Goal: Transaction & Acquisition: Purchase product/service

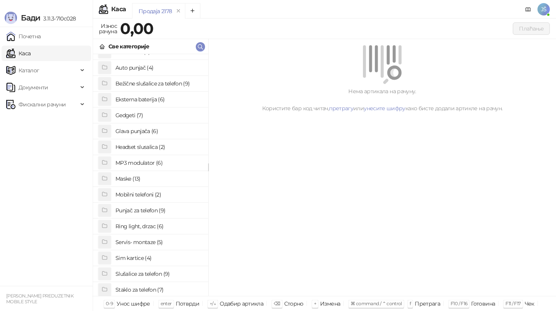
scroll to position [14, 0]
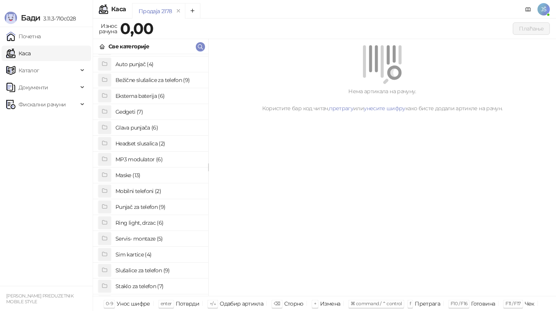
click at [146, 178] on h4 "Maske (13)" at bounding box center [158, 175] width 87 height 12
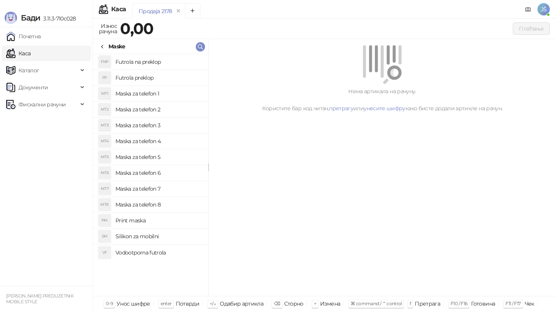
click at [155, 93] on h4 "Maska za telefon 1" at bounding box center [158, 93] width 87 height 12
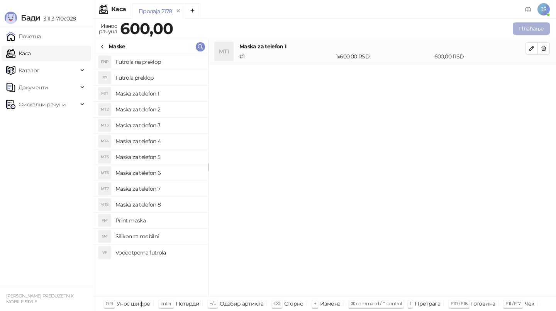
click at [537, 26] on button "Плаћање" at bounding box center [531, 28] width 37 height 12
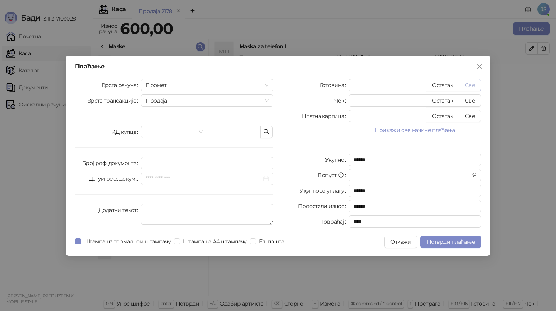
click at [472, 87] on button "Све" at bounding box center [470, 85] width 22 height 12
type input "***"
type input "****"
click at [454, 242] on span "Потврди плаћање" at bounding box center [451, 241] width 48 height 7
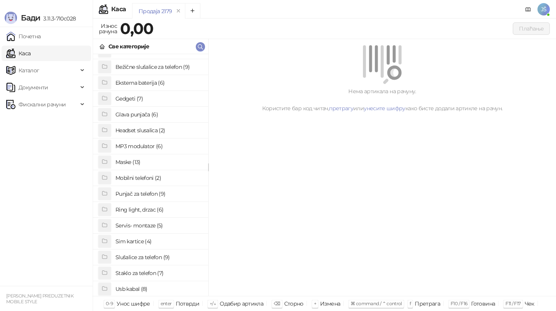
scroll to position [28, 0]
click at [137, 270] on h4 "Staklo za telefon (7)" at bounding box center [158, 271] width 87 height 12
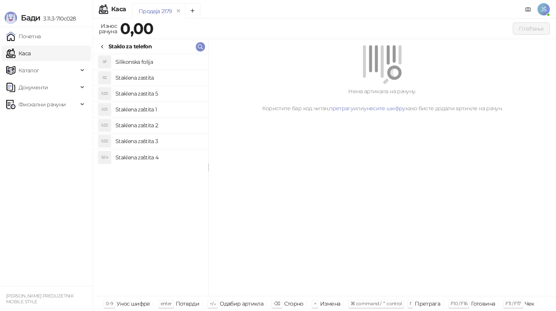
click at [166, 106] on h4 "Staklena zaštita 1" at bounding box center [158, 109] width 87 height 12
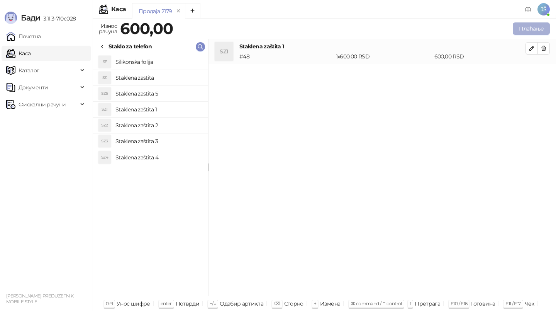
click at [520, 29] on button "Плаћање" at bounding box center [531, 28] width 37 height 12
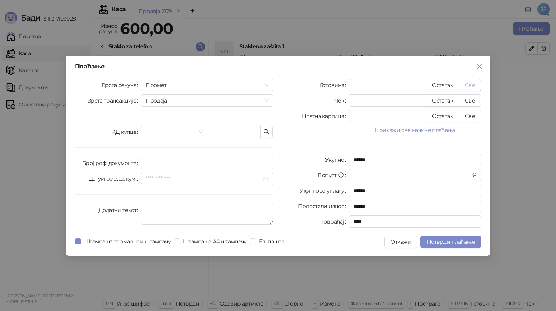
click at [469, 85] on button "Све" at bounding box center [470, 85] width 22 height 12
type input "***"
type input "****"
click at [476, 241] on button "Потврди плаћање" at bounding box center [451, 241] width 61 height 12
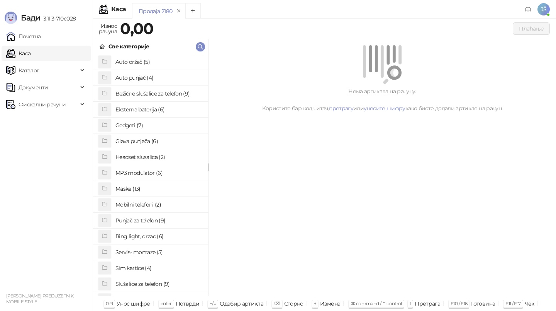
scroll to position [59, 0]
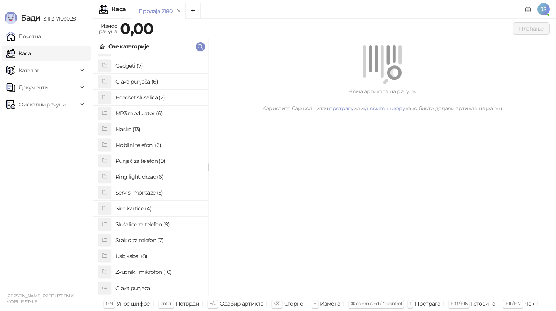
click at [136, 261] on h4 "Usb kabal (8)" at bounding box center [158, 255] width 87 height 12
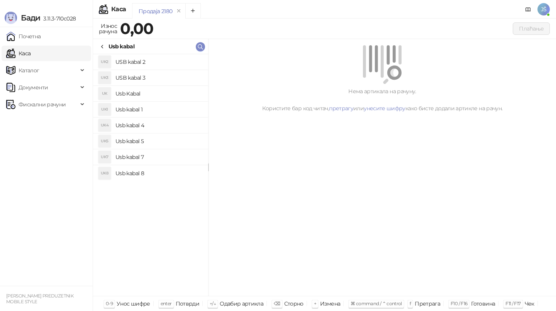
click at [163, 95] on h4 "Usb Kabal" at bounding box center [158, 93] width 87 height 12
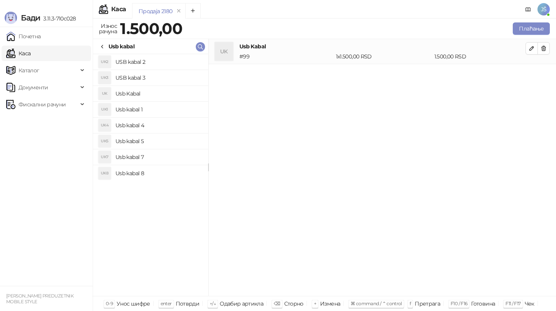
click at [161, 64] on h4 "USB kabal 2" at bounding box center [158, 62] width 87 height 12
click at [166, 108] on h4 "Usb kabal 1" at bounding box center [158, 109] width 87 height 12
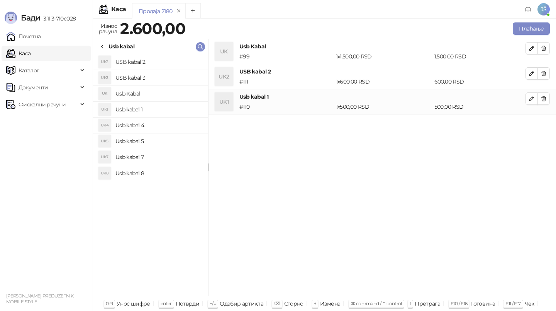
click at [174, 93] on h4 "Usb Kabal" at bounding box center [158, 93] width 87 height 12
click at [176, 122] on h4 "Usb kabal 4" at bounding box center [158, 125] width 87 height 12
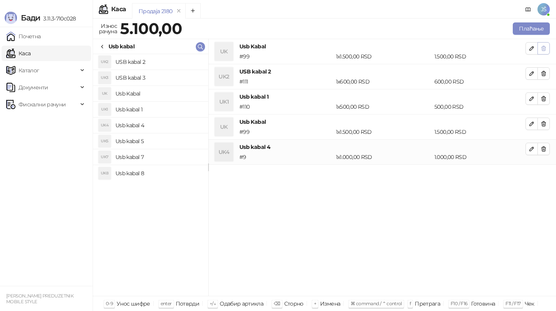
click at [548, 48] on button "button" at bounding box center [544, 48] width 12 height 12
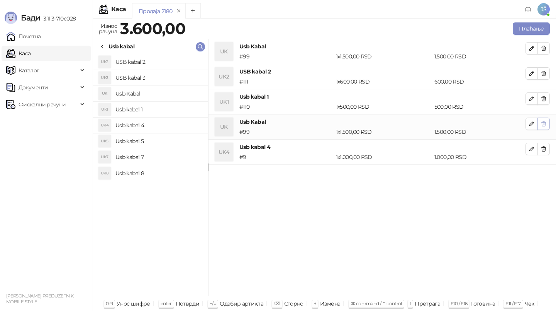
click at [548, 122] on button "button" at bounding box center [544, 123] width 12 height 12
click at [546, 95] on icon "button" at bounding box center [544, 98] width 6 height 6
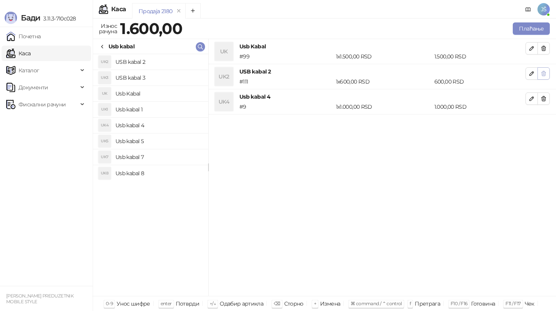
click at [543, 75] on icon "button" at bounding box center [544, 73] width 6 height 6
click at [543, 48] on icon "button" at bounding box center [544, 48] width 6 height 6
click at [541, 46] on icon "button" at bounding box center [544, 48] width 6 height 6
click at [542, 44] on span "button" at bounding box center [544, 47] width 6 height 7
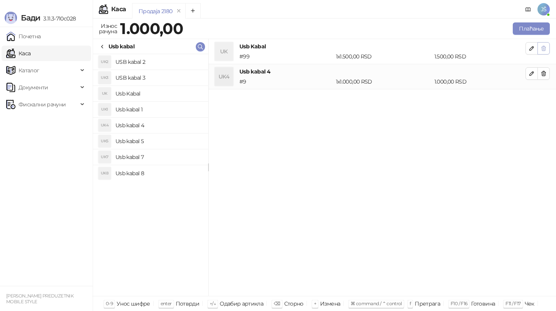
click at [544, 46] on icon "button" at bounding box center [544, 48] width 6 height 6
click at [545, 49] on icon "button" at bounding box center [544, 48] width 6 height 6
click at [545, 68] on button "button" at bounding box center [544, 73] width 12 height 12
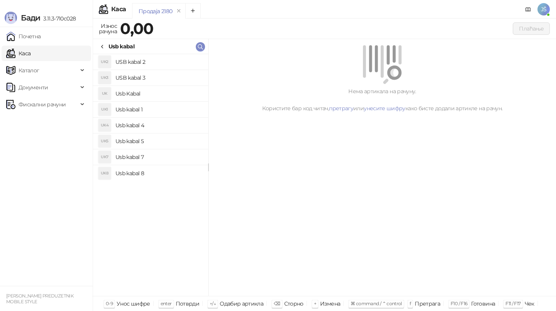
click at [165, 133] on li "UK5 Usb kabal 5" at bounding box center [150, 141] width 115 height 16
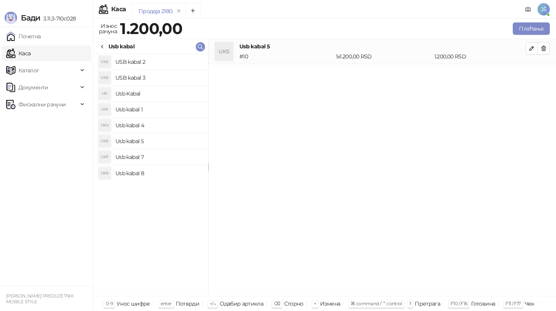
click at [148, 137] on h4 "Usb kabal 5" at bounding box center [158, 141] width 87 height 12
click at [157, 167] on h4 "Usb kabal 8" at bounding box center [158, 173] width 87 height 12
click at [163, 121] on h4 "Usb kabal 4" at bounding box center [158, 125] width 87 height 12
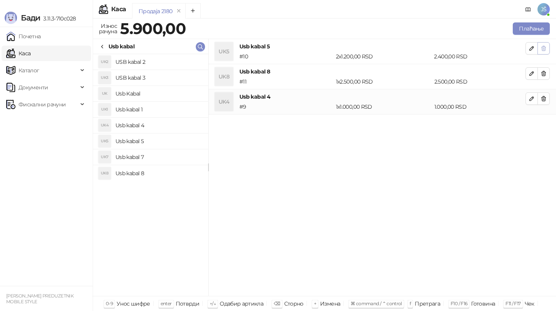
click at [547, 46] on button "button" at bounding box center [544, 48] width 12 height 12
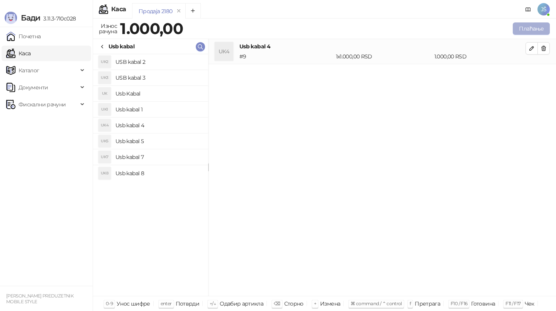
click at [535, 34] on button "Плаћање" at bounding box center [531, 28] width 37 height 12
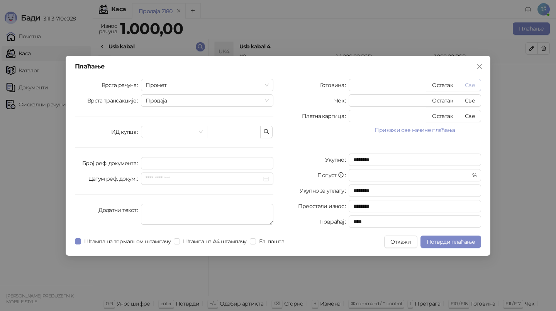
click at [474, 89] on button "Све" at bounding box center [470, 85] width 22 height 12
type input "****"
click at [457, 240] on span "Потврди плаћање" at bounding box center [451, 241] width 48 height 7
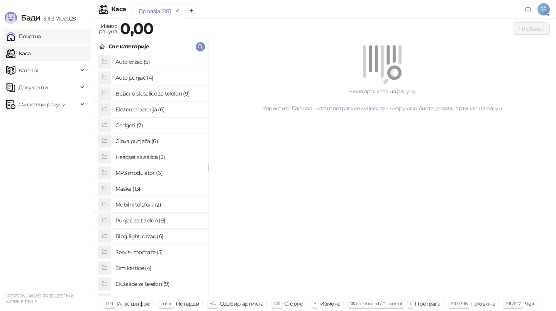
click at [20, 32] on link "Почетна" at bounding box center [23, 36] width 35 height 15
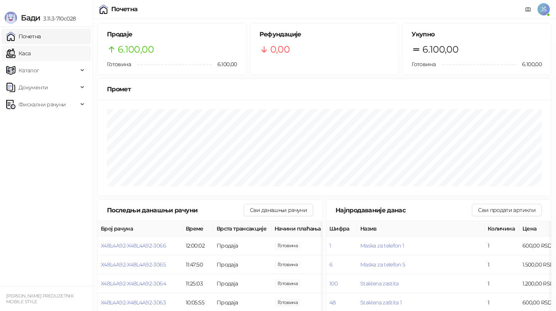
click at [31, 57] on link "Каса" at bounding box center [18, 53] width 24 height 15
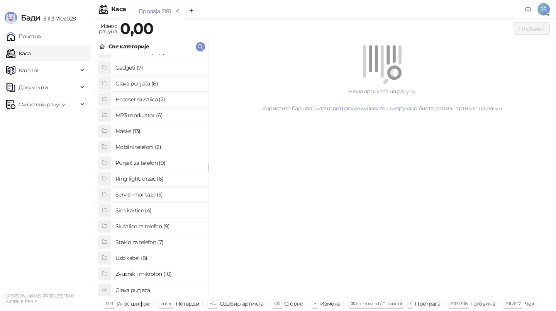
scroll to position [59, 0]
click at [141, 223] on h4 "Slušalice za telefon (9)" at bounding box center [158, 225] width 87 height 12
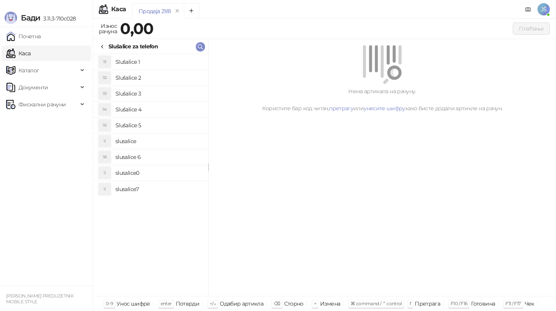
click at [181, 65] on h4 "Slušalice 1" at bounding box center [158, 62] width 87 height 12
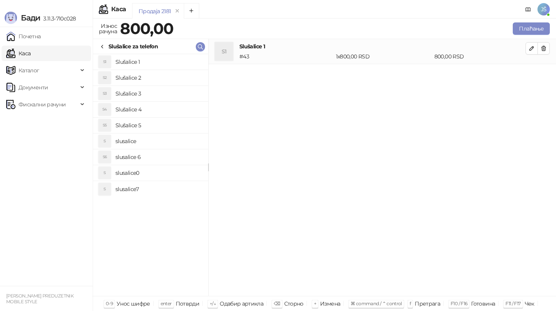
click at [184, 80] on h4 "Slušalice 2" at bounding box center [158, 77] width 87 height 12
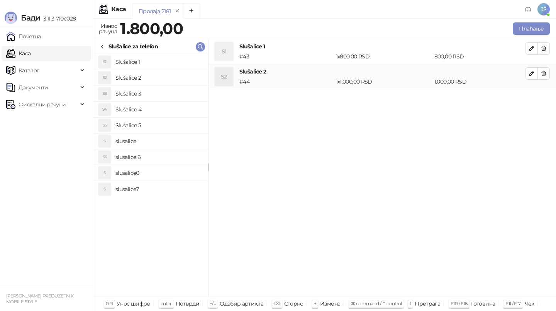
click at [176, 187] on h4 "slusalice7" at bounding box center [158, 189] width 87 height 12
click at [174, 170] on h4 "slusalice0" at bounding box center [158, 172] width 87 height 12
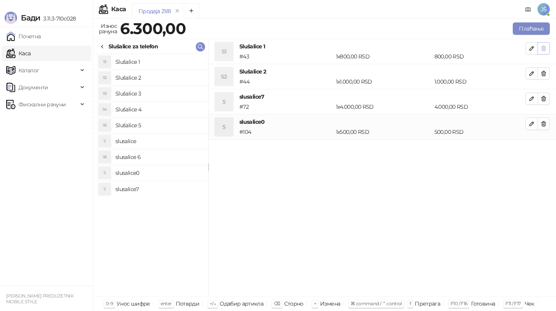
click at [543, 48] on icon "button" at bounding box center [544, 48] width 4 height 5
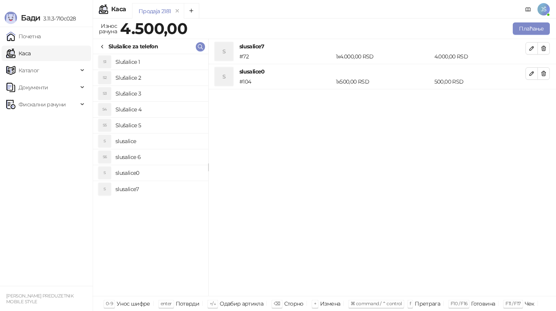
click at [543, 48] on icon "button" at bounding box center [544, 48] width 4 height 5
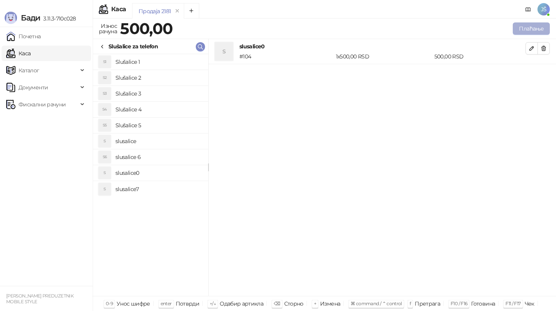
click at [524, 31] on button "Плаћање" at bounding box center [531, 28] width 37 height 12
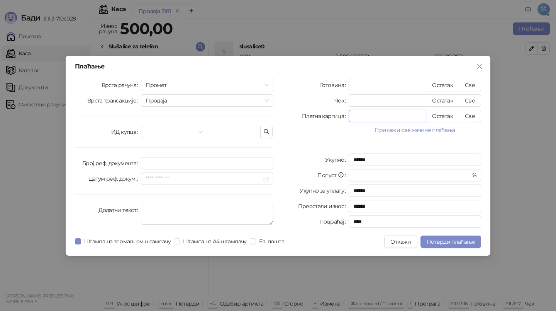
click at [389, 119] on input "*" at bounding box center [387, 116] width 77 height 12
click at [469, 120] on button "Све" at bounding box center [470, 116] width 22 height 12
type input "***"
type input "****"
click at [439, 245] on button "Потврди плаћање" at bounding box center [451, 241] width 61 height 12
